Goal: Task Accomplishment & Management: Use online tool/utility

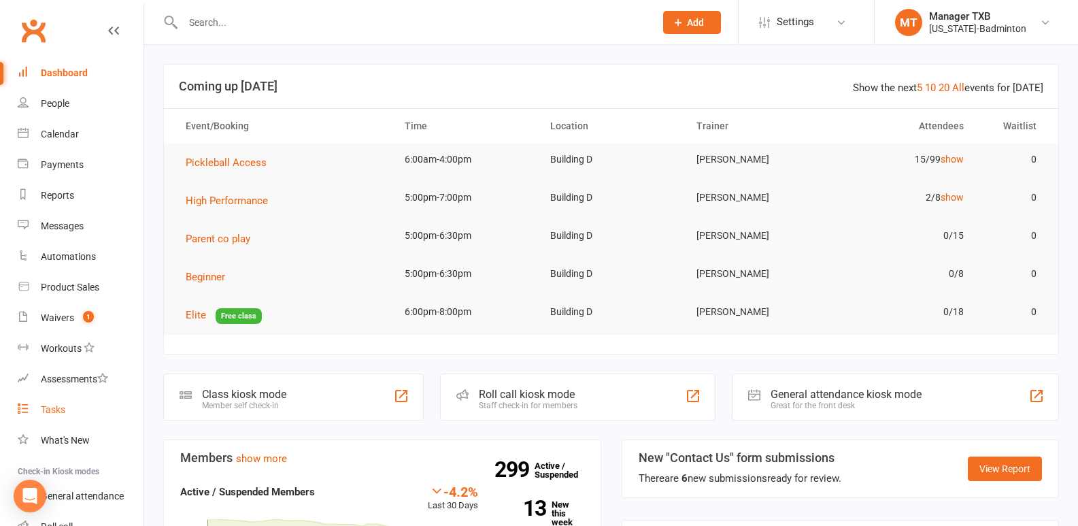
scroll to position [98, 0]
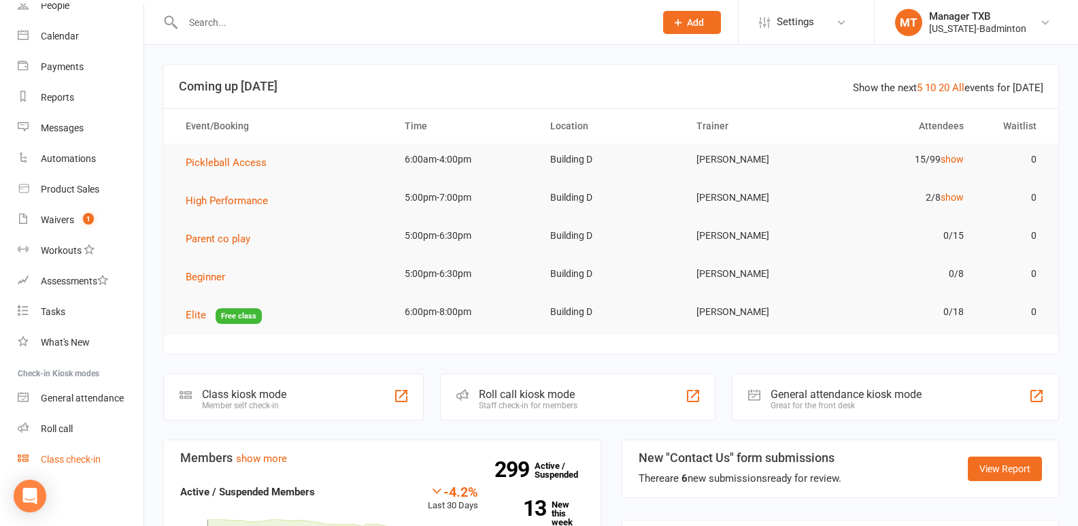
click at [78, 464] on div "Class check-in" at bounding box center [71, 458] width 60 height 11
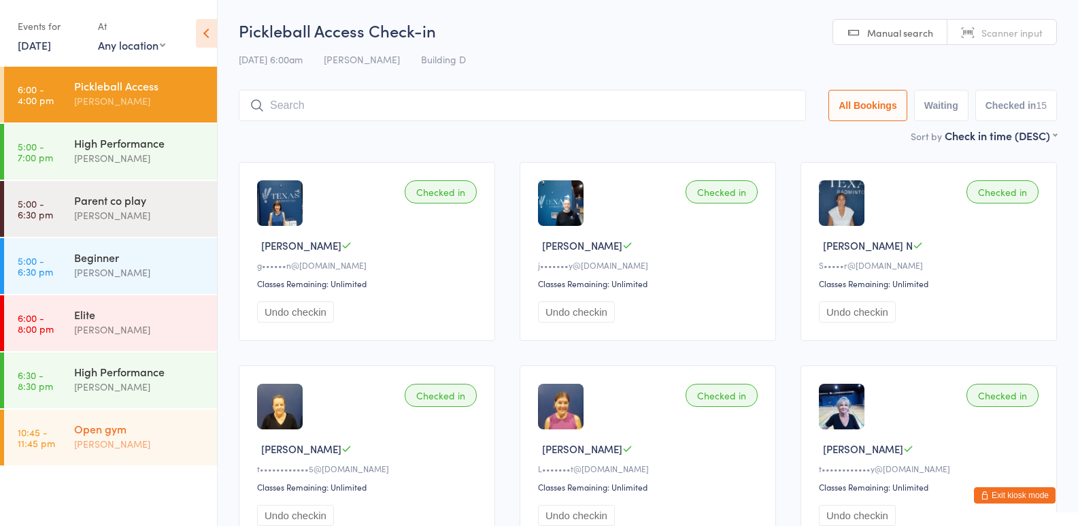
click at [168, 429] on div "Open gym" at bounding box center [139, 428] width 131 height 15
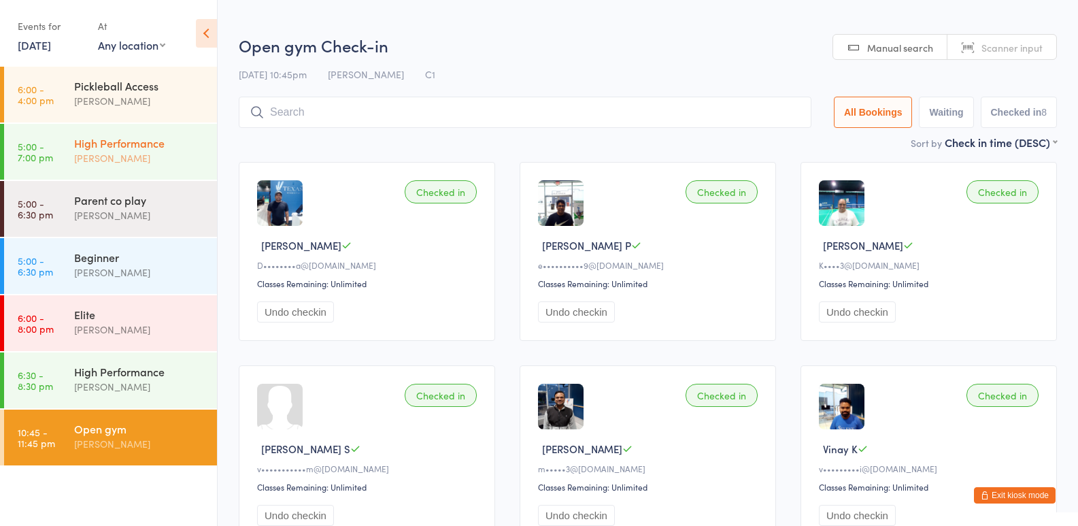
click at [153, 144] on div "High Performance" at bounding box center [139, 142] width 131 height 15
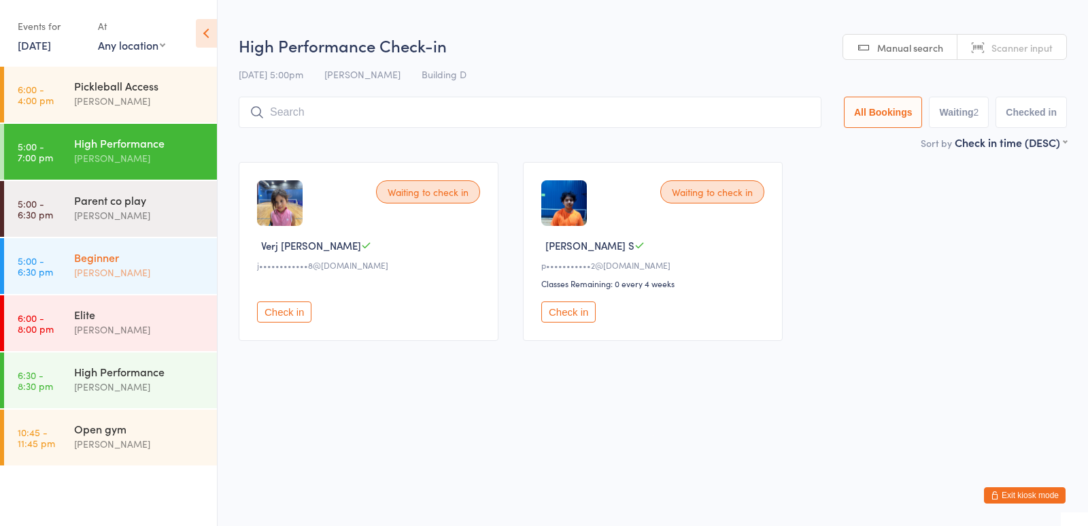
click at [71, 243] on link "5:00 - 6:30 pm Beginner [PERSON_NAME]" at bounding box center [110, 266] width 213 height 56
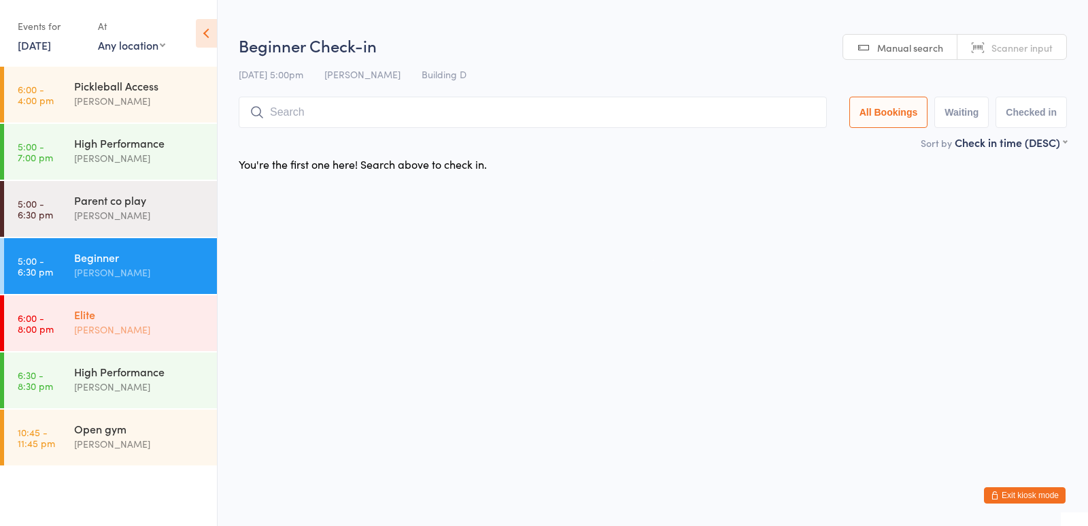
click at [122, 341] on div "Elite [PERSON_NAME]" at bounding box center [145, 322] width 143 height 54
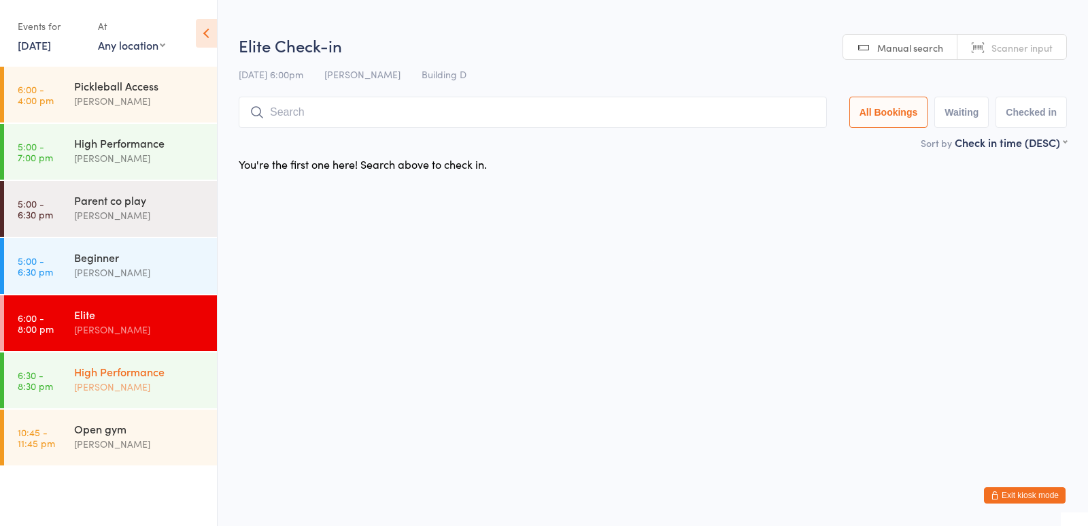
click at [130, 400] on div "High Performance [PERSON_NAME]" at bounding box center [145, 379] width 143 height 54
